Goal: Entertainment & Leisure: Consume media (video, audio)

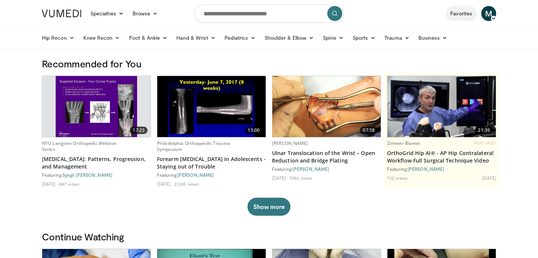
click at [460, 14] on link "Favorites" at bounding box center [461, 13] width 31 height 15
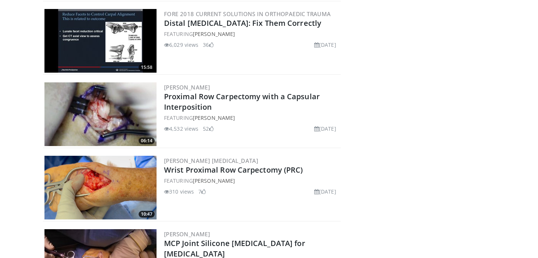
scroll to position [531, 0]
click at [125, 187] on img at bounding box center [100, 187] width 112 height 64
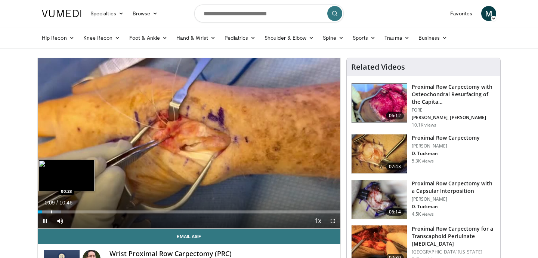
click at [51, 212] on div "Progress Bar" at bounding box center [51, 211] width 1 height 3
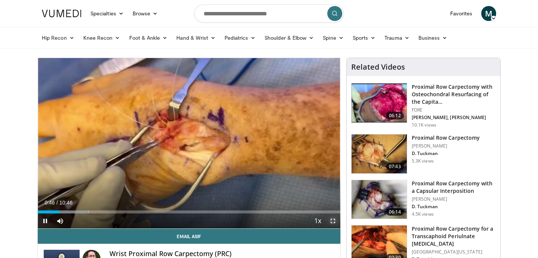
click at [333, 221] on span "Video Player" at bounding box center [333, 220] width 15 height 15
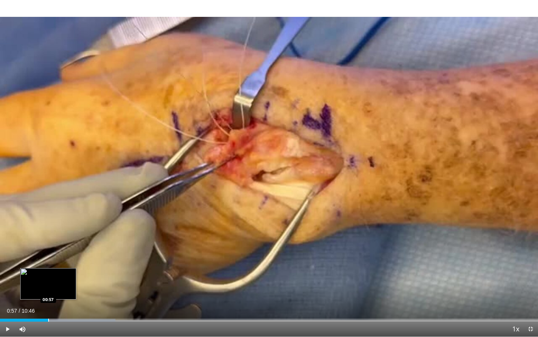
click at [48, 257] on div "Progress Bar" at bounding box center [48, 319] width 1 height 3
click at [50, 257] on div "Progress Bar" at bounding box center [50, 319] width 1 height 3
click at [40, 257] on div "Progress Bar" at bounding box center [40, 319] width 1 height 3
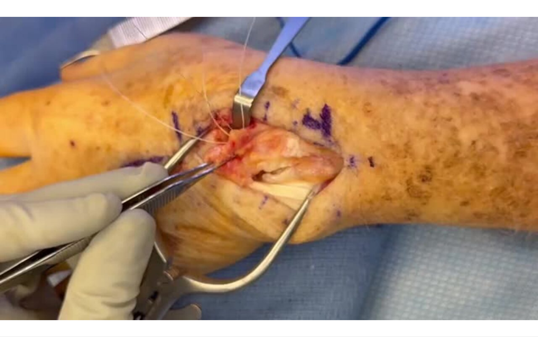
click at [39, 257] on div "10 seconds Tap to unmute" at bounding box center [269, 168] width 538 height 336
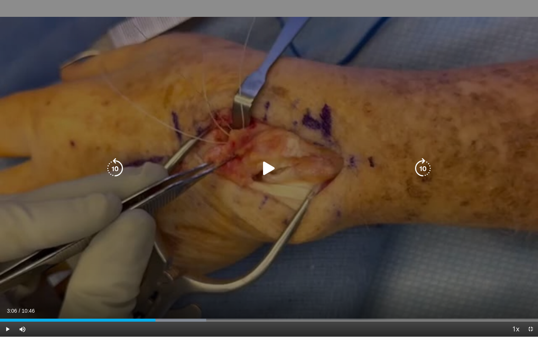
click at [268, 169] on icon "Video Player" at bounding box center [269, 168] width 21 height 21
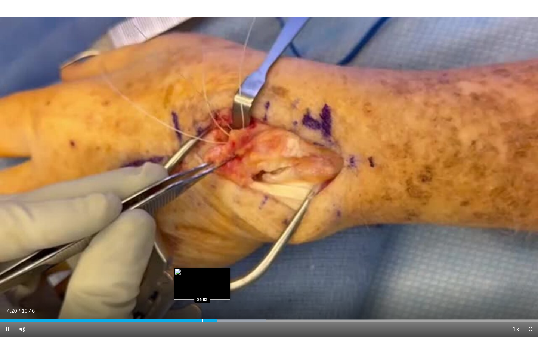
click at [202, 257] on div "Progress Bar" at bounding box center [202, 319] width 1 height 3
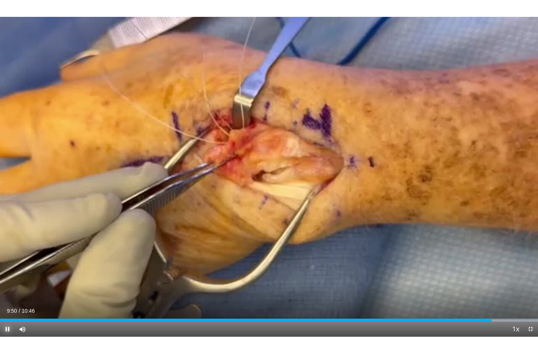
click at [9, 257] on span "Video Player" at bounding box center [7, 328] width 15 height 15
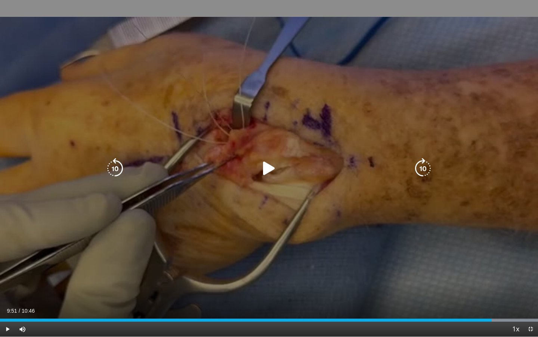
click at [264, 27] on div "10 seconds Tap to unmute" at bounding box center [269, 168] width 538 height 336
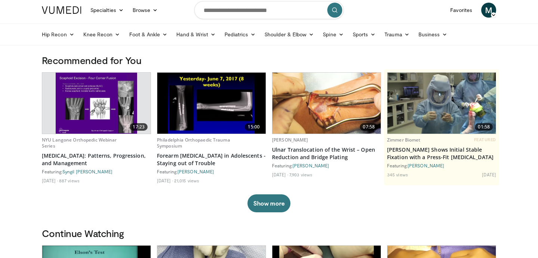
scroll to position [6, 0]
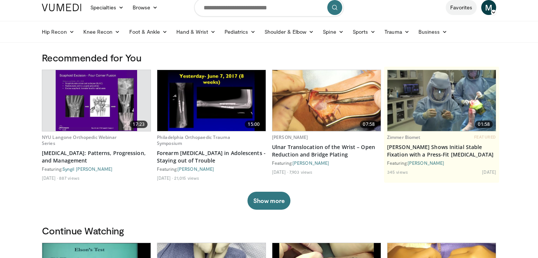
click at [459, 9] on link "Favorites" at bounding box center [461, 7] width 31 height 15
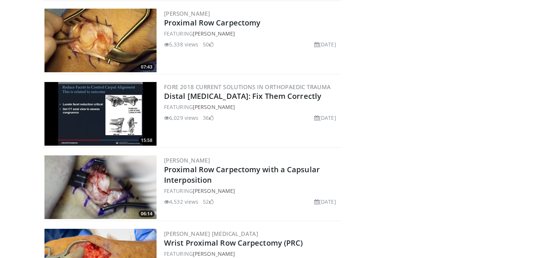
scroll to position [458, 0]
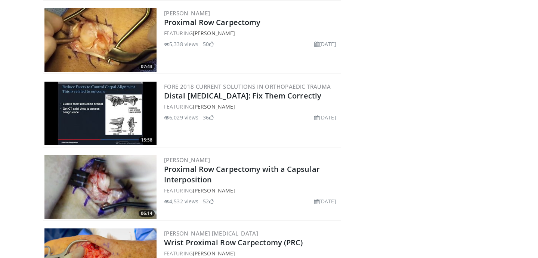
click at [127, 186] on img at bounding box center [100, 187] width 112 height 64
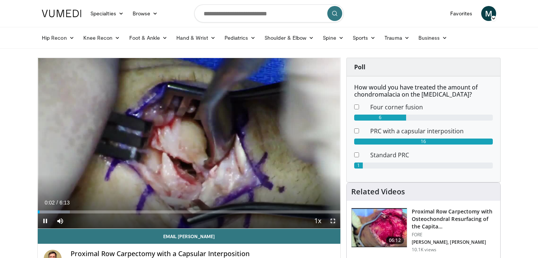
click at [332, 222] on span "Video Player" at bounding box center [333, 220] width 15 height 15
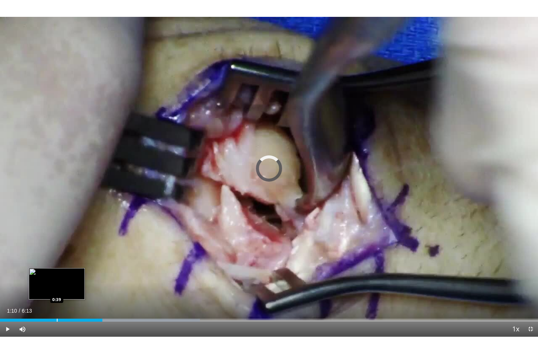
click at [57, 257] on div "Progress Bar" at bounding box center [57, 319] width 1 height 3
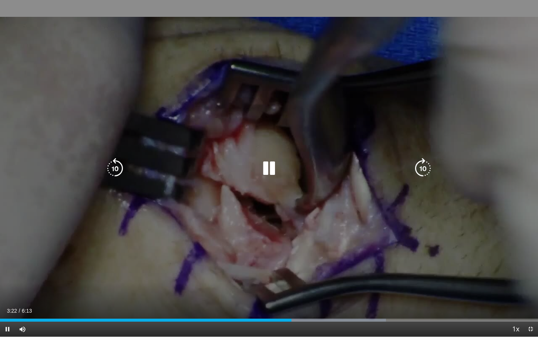
click at [274, 170] on icon "Video Player" at bounding box center [269, 168] width 21 height 21
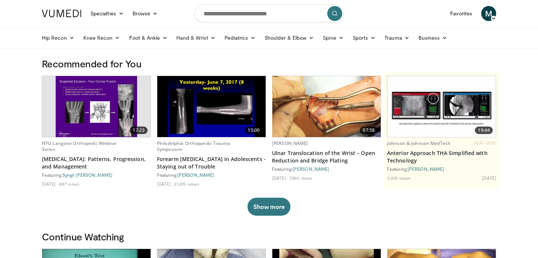
scroll to position [8, 0]
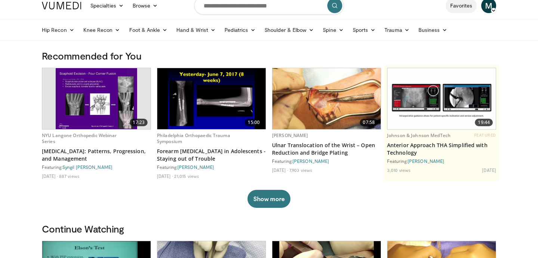
click at [466, 8] on link "Favorites" at bounding box center [461, 5] width 31 height 15
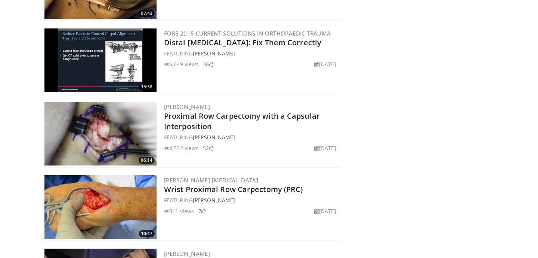
scroll to position [513, 0]
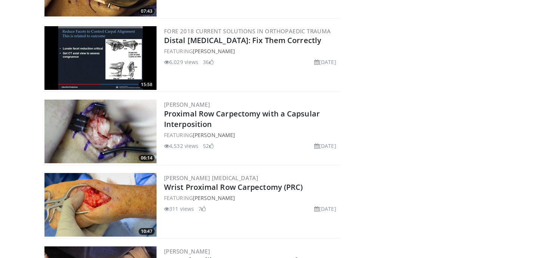
click at [127, 209] on img at bounding box center [100, 205] width 112 height 64
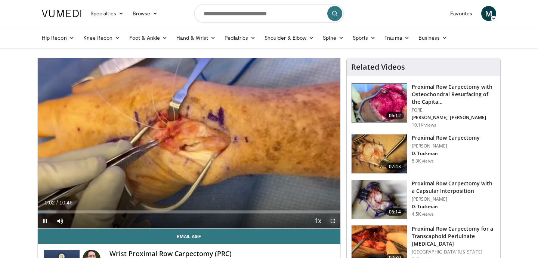
click at [332, 221] on span "Video Player" at bounding box center [333, 220] width 15 height 15
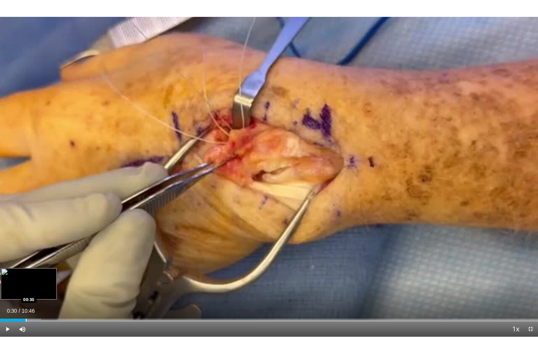
click at [26, 257] on div "Progress Bar" at bounding box center [26, 319] width 1 height 3
click at [36, 257] on div "Progress Bar" at bounding box center [36, 319] width 1 height 3
